Goal: Find specific page/section: Find specific page/section

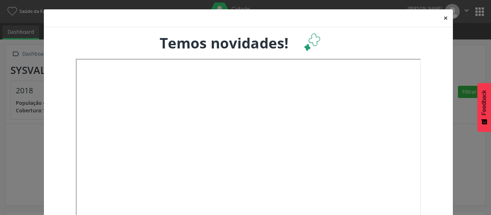
click at [443, 20] on button "×" at bounding box center [446, 18] width 14 height 18
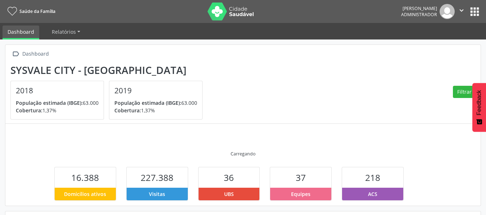
click at [475, 15] on button "apps" at bounding box center [474, 11] width 13 height 13
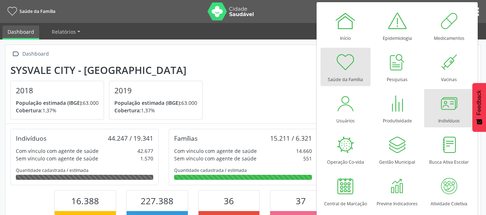
click at [439, 108] on div at bounding box center [449, 104] width 22 height 22
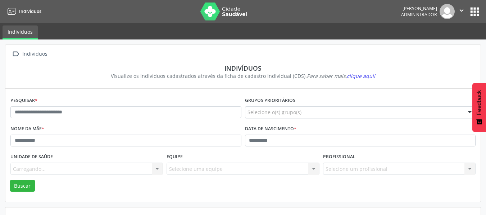
scroll to position [36, 0]
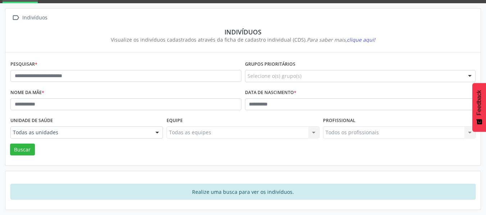
click at [36, 149] on div "Buscar" at bounding box center [243, 150] width 469 height 12
click at [28, 149] on button "Buscar" at bounding box center [22, 150] width 25 height 12
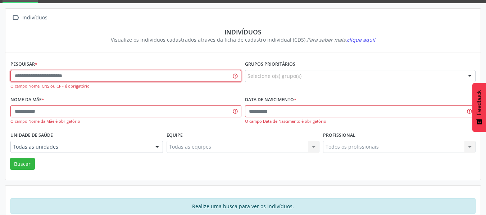
click at [65, 75] on input "text" at bounding box center [125, 76] width 231 height 12
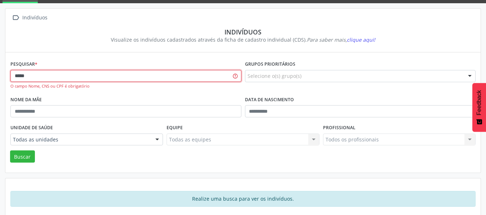
type input "*****"
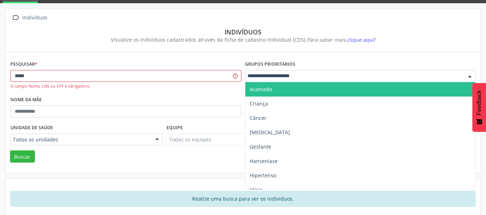
click at [285, 82] on div at bounding box center [360, 76] width 231 height 12
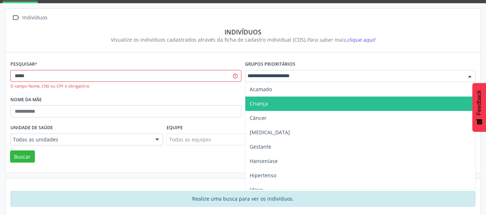
click at [264, 103] on span "Criança" at bounding box center [259, 103] width 18 height 7
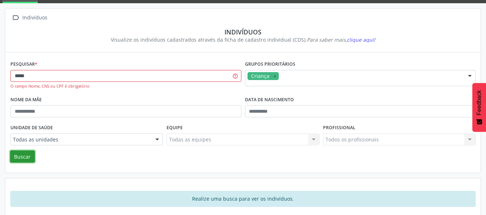
click at [22, 157] on button "Buscar" at bounding box center [22, 157] width 25 height 12
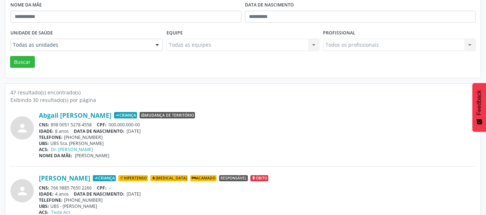
scroll to position [128, 0]
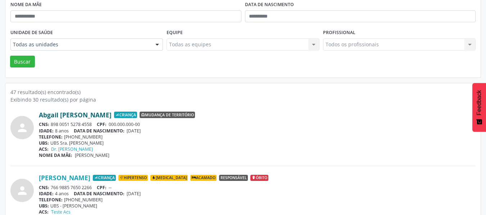
click at [111, 113] on link "Abgail Mariana Furtado Sobrinho" at bounding box center [75, 115] width 73 height 8
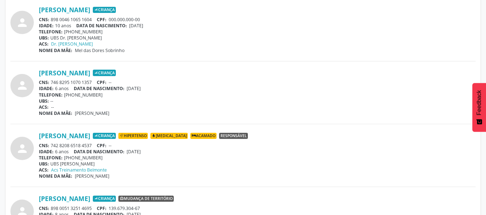
scroll to position [683, 0]
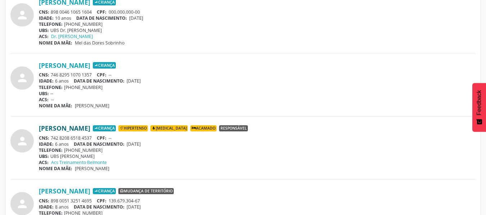
click at [75, 130] on link "José Maria da Silva" at bounding box center [64, 128] width 51 height 8
